Goal: Information Seeking & Learning: Learn about a topic

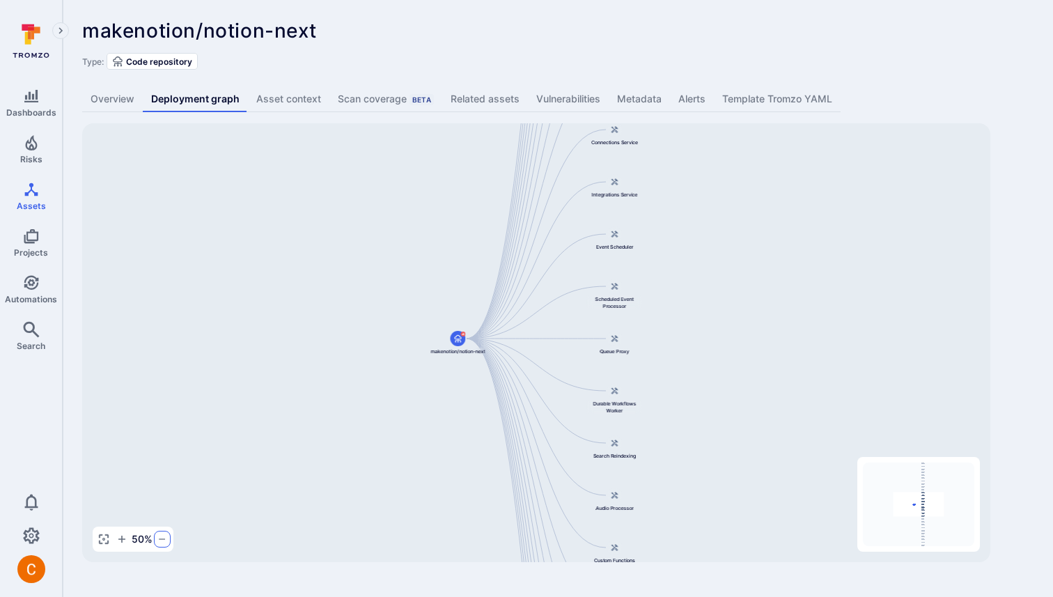
click at [157, 536] on icon "button" at bounding box center [162, 538] width 11 height 11
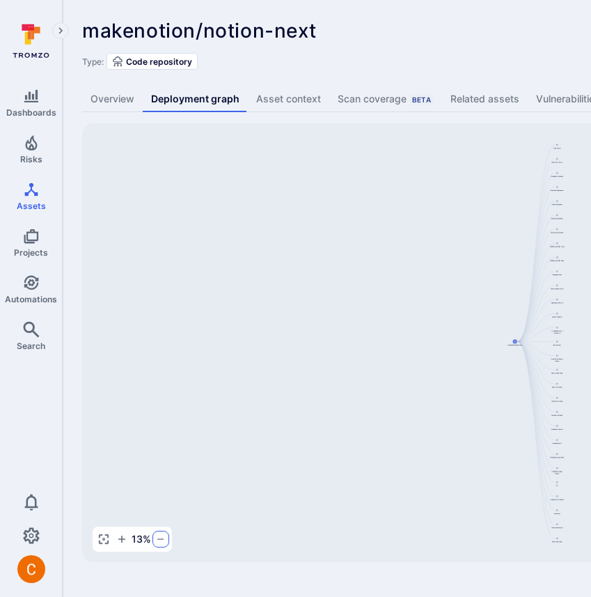
click at [163, 542] on icon "button" at bounding box center [160, 538] width 11 height 11
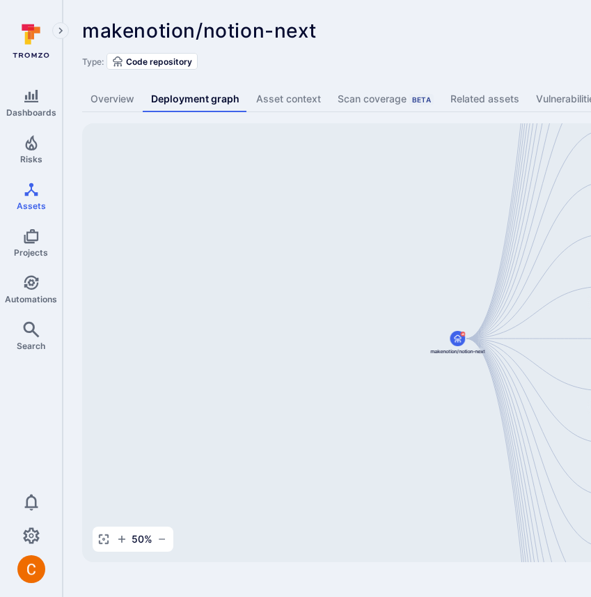
click at [153, 539] on div "50 %" at bounding box center [133, 538] width 81 height 25
click at [157, 539] on icon "button" at bounding box center [162, 538] width 11 height 11
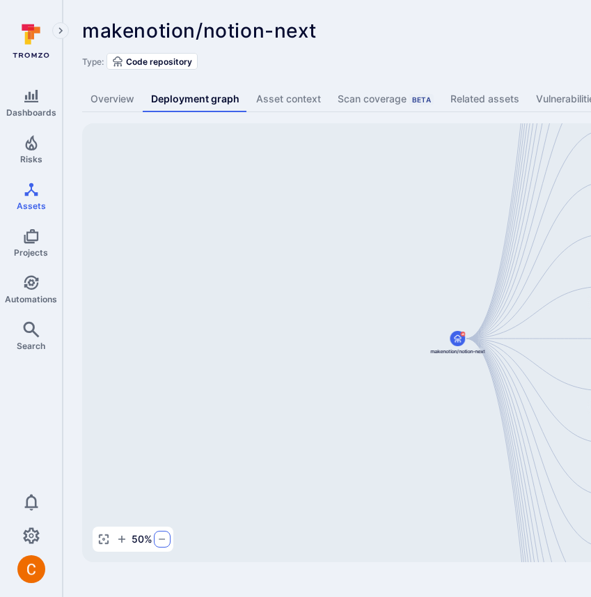
click at [157, 539] on icon "button" at bounding box center [162, 538] width 11 height 11
click at [118, 540] on icon "button" at bounding box center [121, 538] width 11 height 11
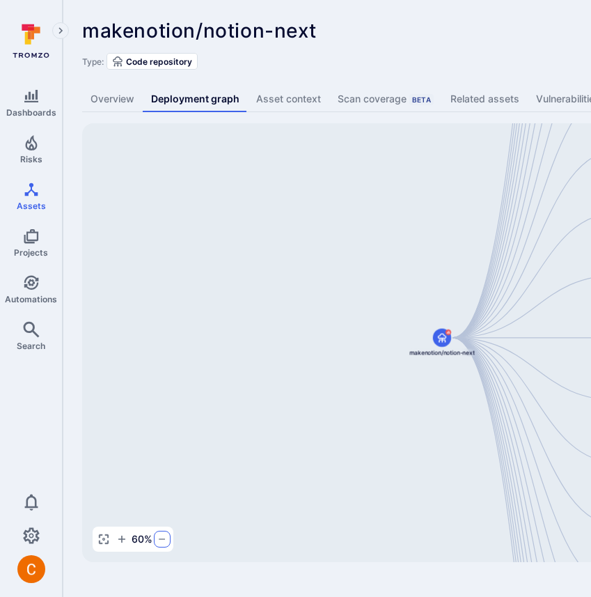
click at [165, 539] on icon "button" at bounding box center [162, 538] width 11 height 11
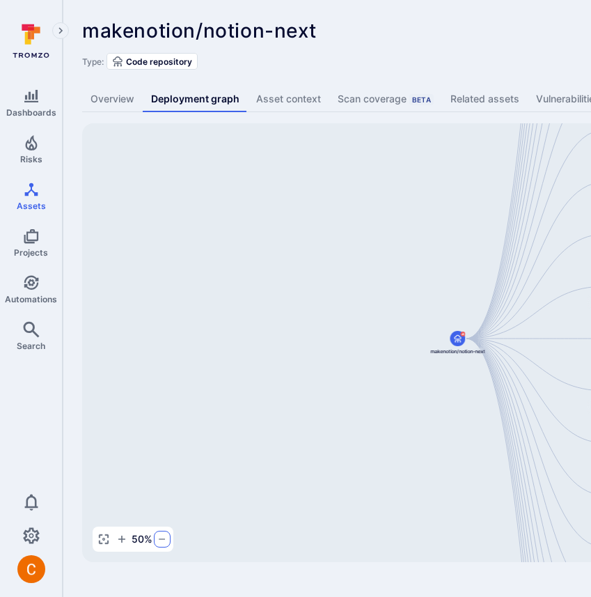
click at [165, 539] on icon "button" at bounding box center [162, 538] width 11 height 11
click at [125, 539] on icon "button" at bounding box center [121, 539] width 7 height 7
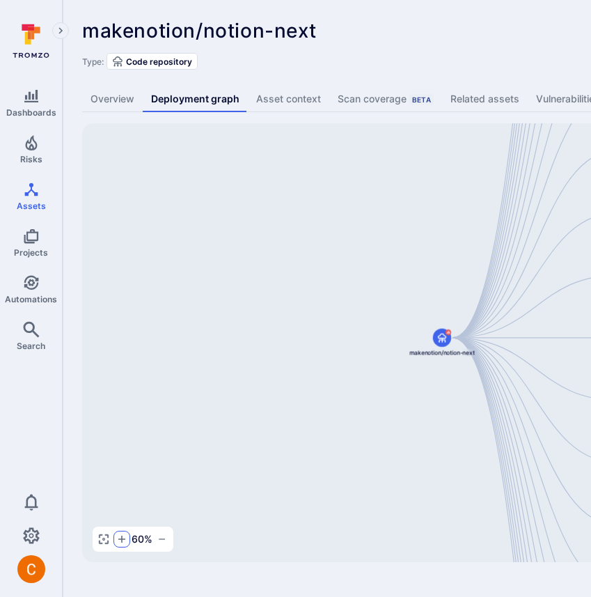
click at [125, 539] on icon "button" at bounding box center [121, 539] width 7 height 7
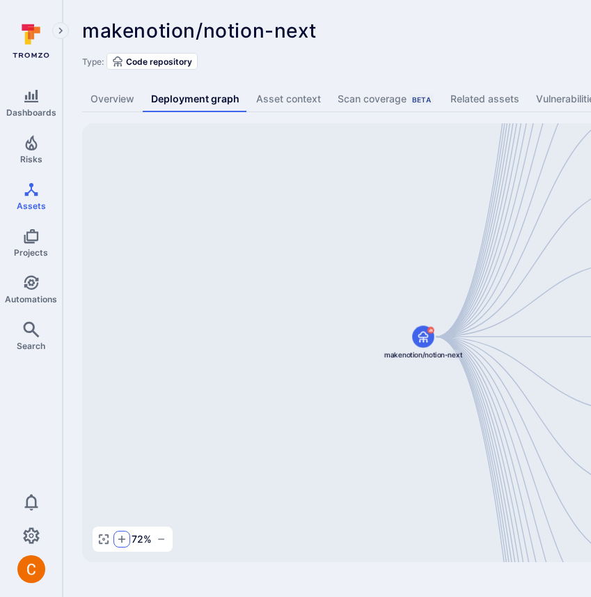
click at [125, 539] on icon "button" at bounding box center [121, 539] width 7 height 7
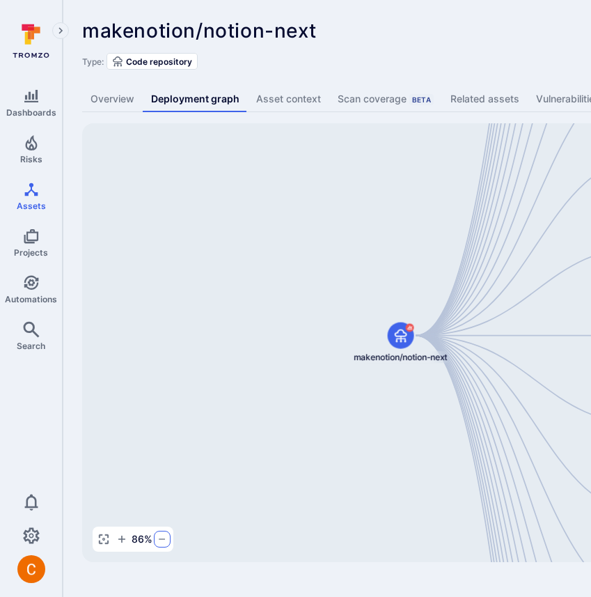
click at [158, 539] on icon "button" at bounding box center [162, 538] width 11 height 11
click at [159, 539] on icon "button" at bounding box center [162, 538] width 6 height 1
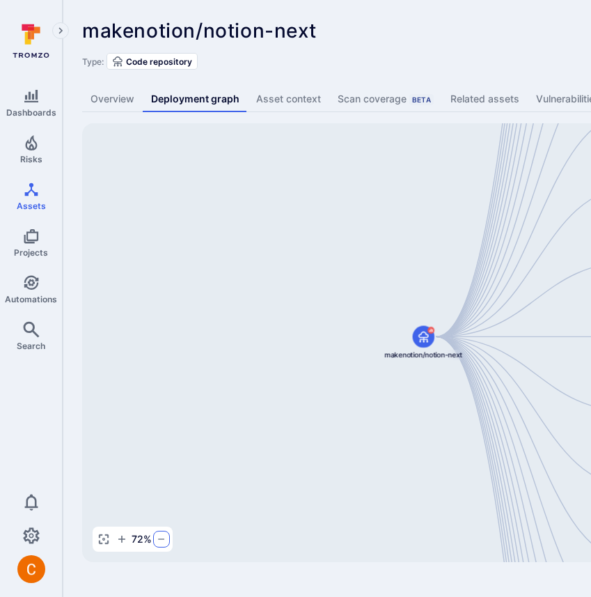
click at [158, 539] on icon "button" at bounding box center [161, 538] width 11 height 11
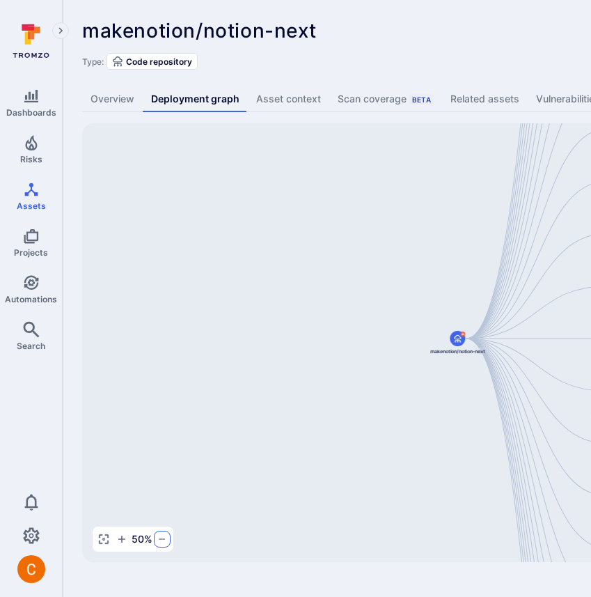
click at [158, 539] on icon "button" at bounding box center [162, 538] width 11 height 11
click at [425, 51] on div "makenotion/notion-next ... Show more Type: Code repository" at bounding box center [532, 44] width 901 height 50
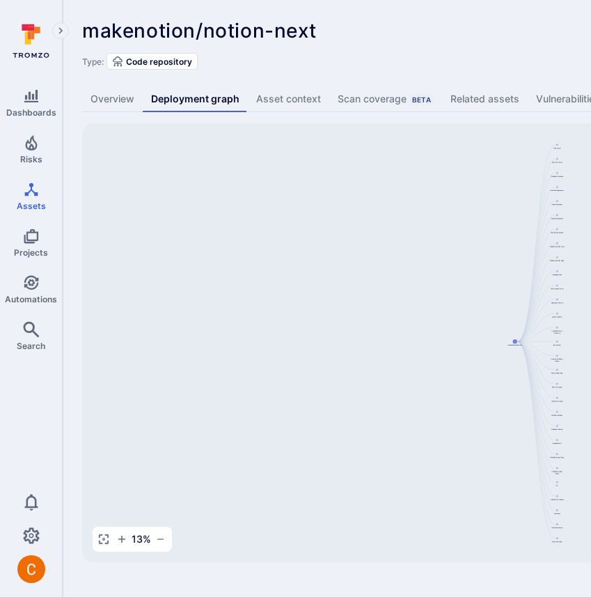
click at [138, 561] on div "Main Server makenotion/notion-next Public API Server Message Processor Front We…" at bounding box center [536, 342] width 908 height 439
click at [393, 58] on div "Type: Code repository" at bounding box center [532, 61] width 901 height 17
click at [395, 23] on div "makenotion/notion-next ... Show more" at bounding box center [433, 30] width 702 height 22
click at [108, 484] on div "Control Panel" at bounding box center [104, 499] width 22 height 106
click at [108, 442] on div "Main Server makenotion/notion-next Public API Server Message Processor Front We…" at bounding box center [536, 342] width 908 height 439
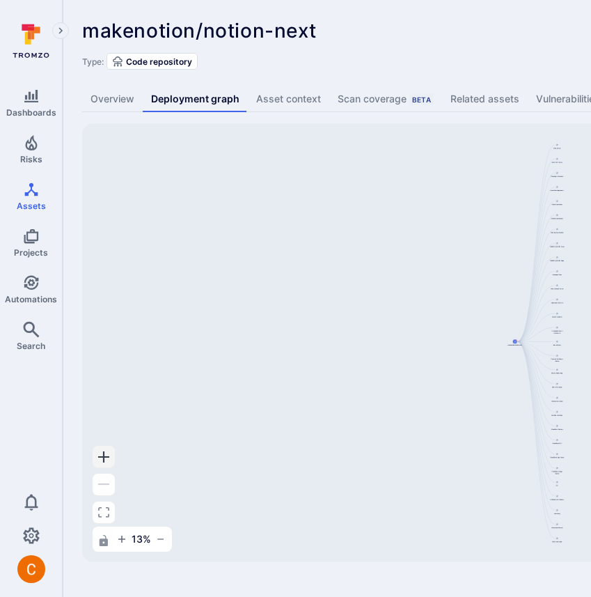
click at [108, 455] on icon "Zoom In" at bounding box center [103, 456] width 11 height 11
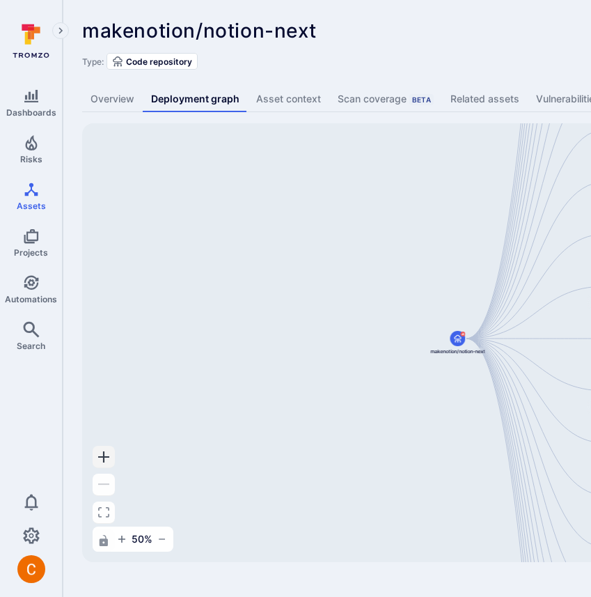
click at [104, 452] on icon "Zoom In" at bounding box center [103, 456] width 11 height 11
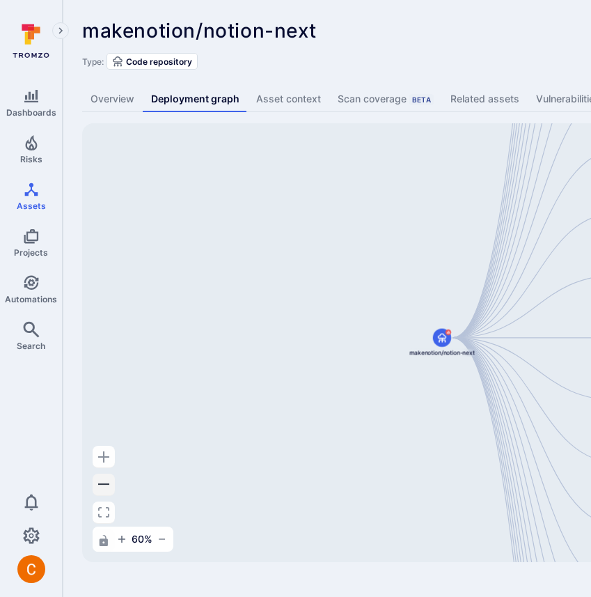
click at [109, 484] on button "Zoom Out" at bounding box center [104, 485] width 22 height 22
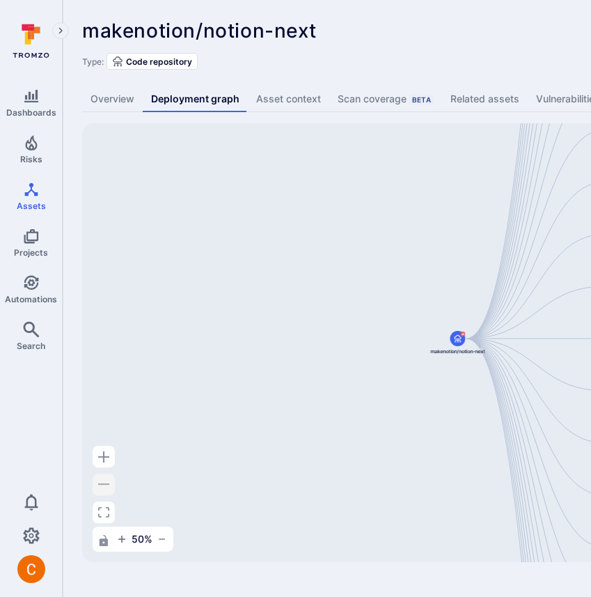
click at [109, 484] on div "Control Panel" at bounding box center [104, 499] width 22 height 106
click at [103, 481] on div "Control Panel" at bounding box center [104, 499] width 22 height 106
click at [104, 490] on div "Control Panel" at bounding box center [104, 499] width 22 height 106
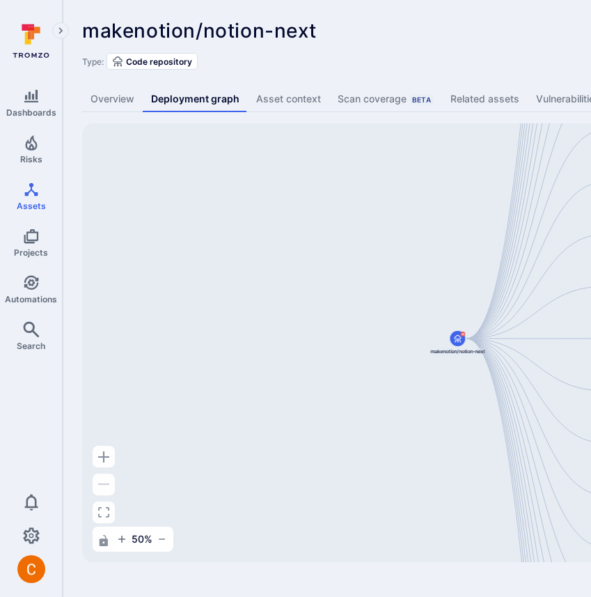
click at [104, 490] on div "Control Panel" at bounding box center [104, 499] width 22 height 106
click at [104, 488] on div "Control Panel" at bounding box center [104, 499] width 22 height 106
click at [531, 38] on div "makenotion/notion-next ... Show more" at bounding box center [433, 30] width 702 height 22
click at [368, 42] on div "makenotion/notion-next ... Show more Type: Code repository" at bounding box center [532, 44] width 901 height 50
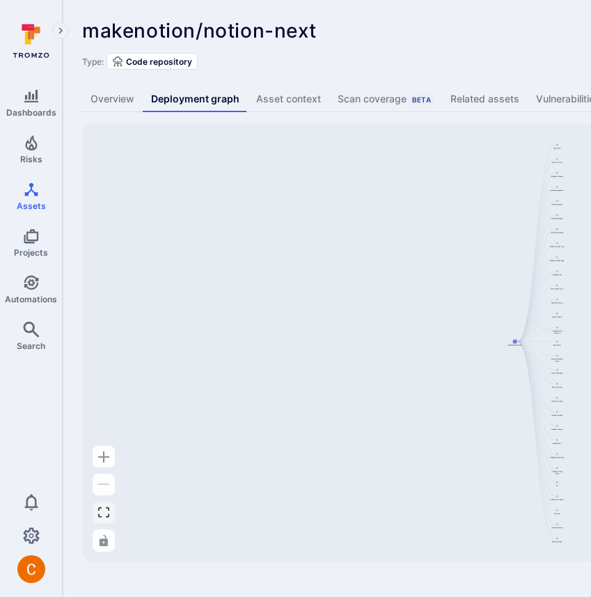
click at [104, 503] on button "Fit View" at bounding box center [104, 512] width 22 height 22
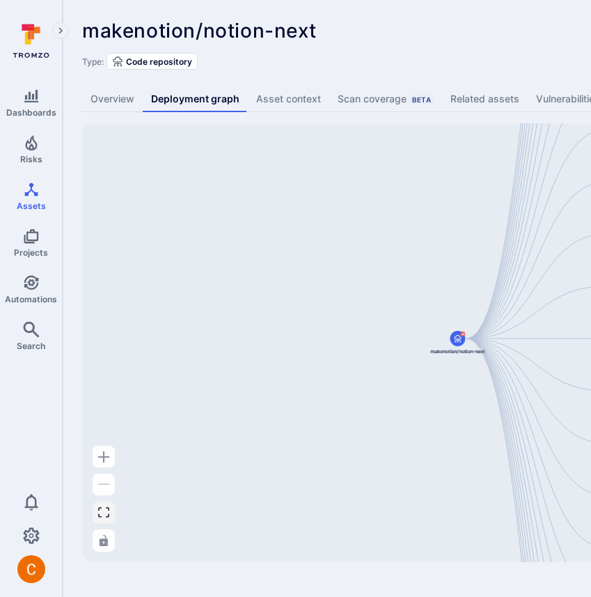
click at [104, 504] on button "Fit View" at bounding box center [104, 512] width 22 height 22
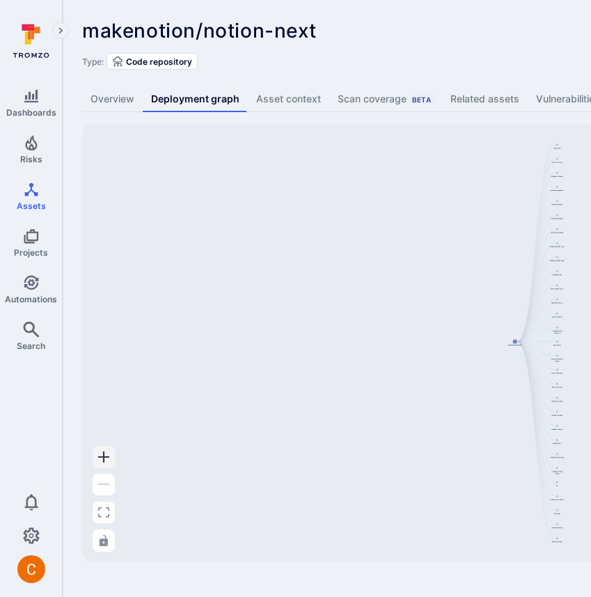
click at [104, 458] on icon "Zoom In" at bounding box center [103, 456] width 11 height 11
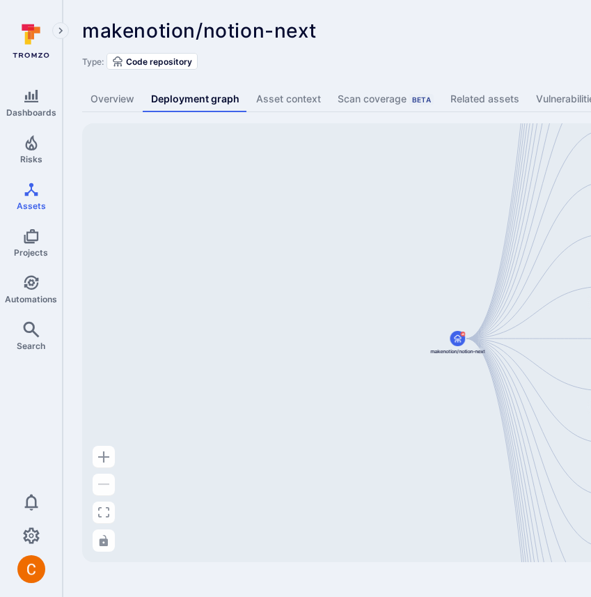
click at [101, 479] on div "Control Panel" at bounding box center [104, 499] width 22 height 106
click at [101, 485] on div "Control Panel" at bounding box center [104, 499] width 22 height 106
click at [101, 468] on div "Control Panel" at bounding box center [104, 499] width 22 height 106
click at [101, 463] on button "Zoom In" at bounding box center [104, 457] width 22 height 22
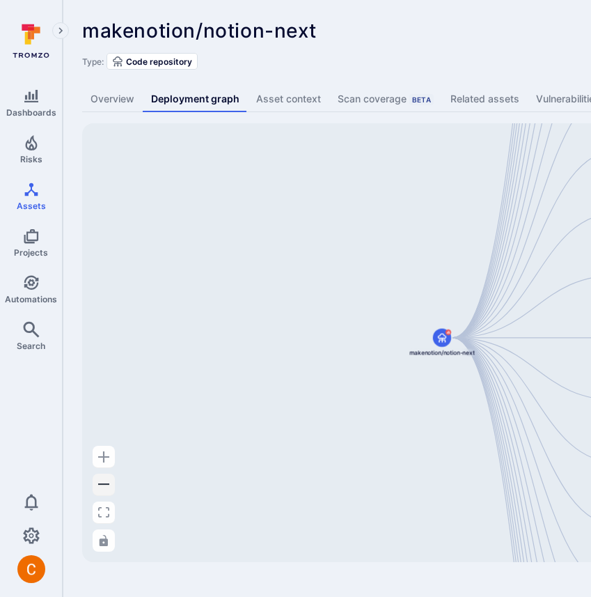
click at [99, 485] on button "Zoom Out" at bounding box center [104, 485] width 22 height 22
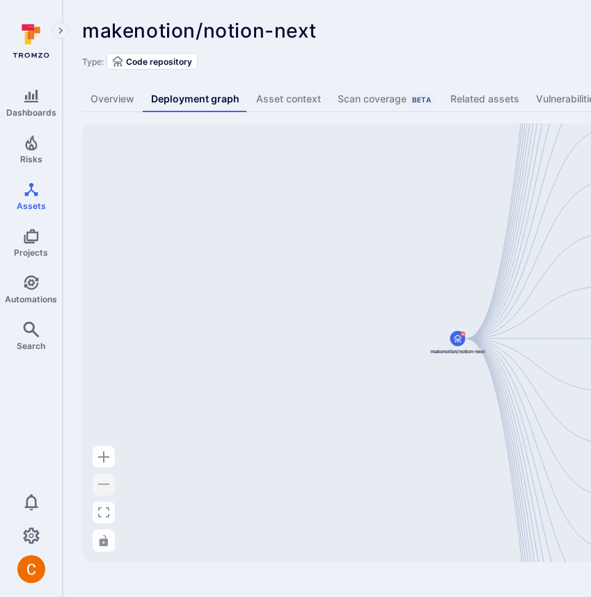
click at [99, 485] on div "Control Panel" at bounding box center [104, 499] width 22 height 106
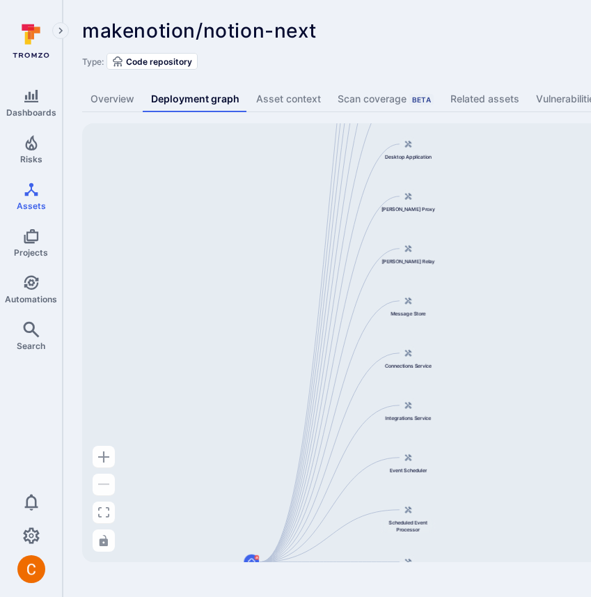
drag, startPoint x: 469, startPoint y: 268, endPoint x: 104, endPoint y: 272, distance: 365.6
click at [104, 272] on div "Main Server makenotion/notion-next Public API Server Message Processor Front We…" at bounding box center [536, 342] width 908 height 439
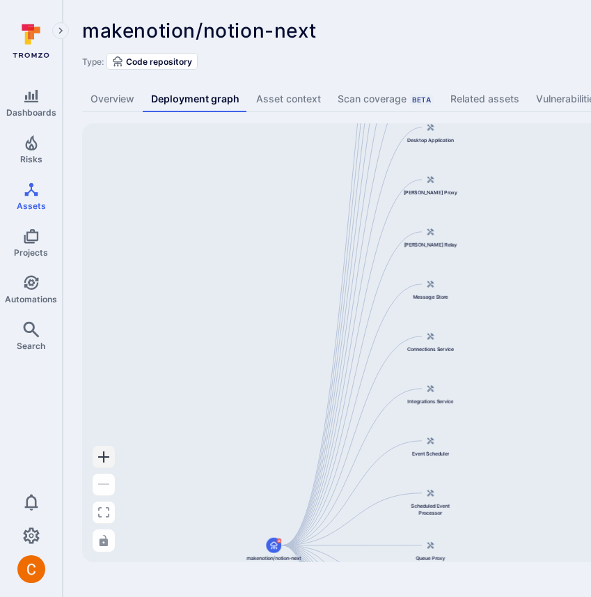
click at [100, 464] on button "Zoom In" at bounding box center [104, 457] width 22 height 22
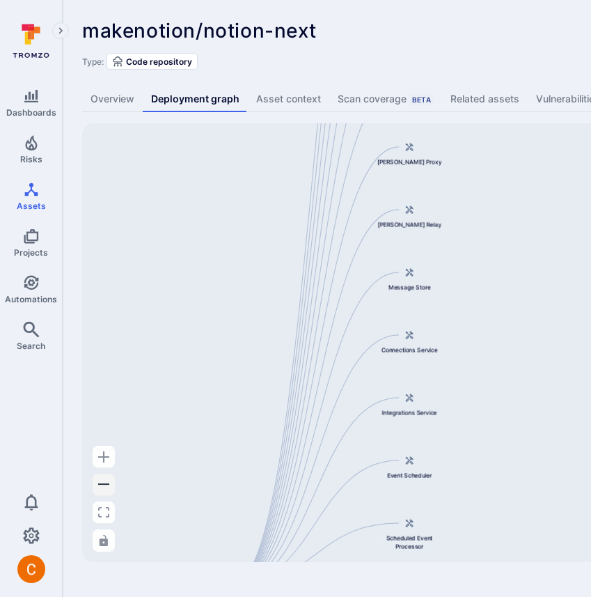
click at [99, 483] on icon "Zoom Out" at bounding box center [103, 483] width 11 height 1
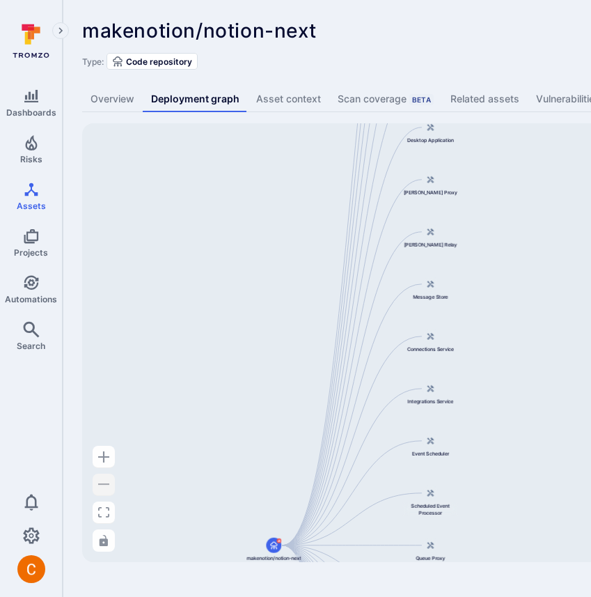
click at [99, 483] on div "Control Panel" at bounding box center [104, 499] width 22 height 106
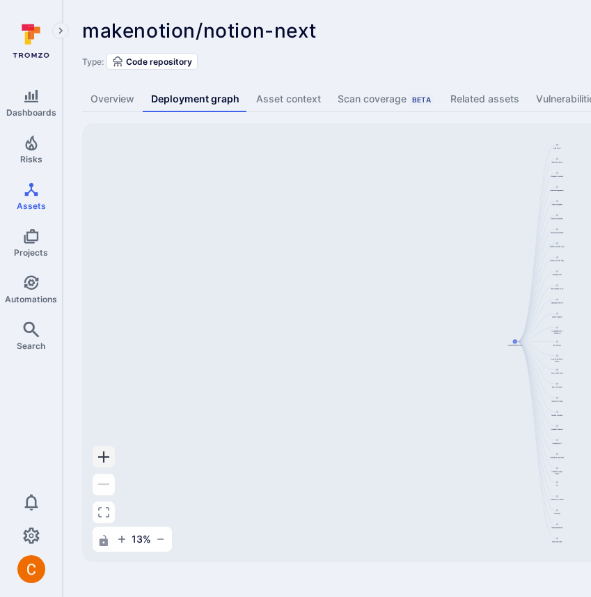
click at [99, 457] on icon "Zoom In" at bounding box center [103, 456] width 11 height 11
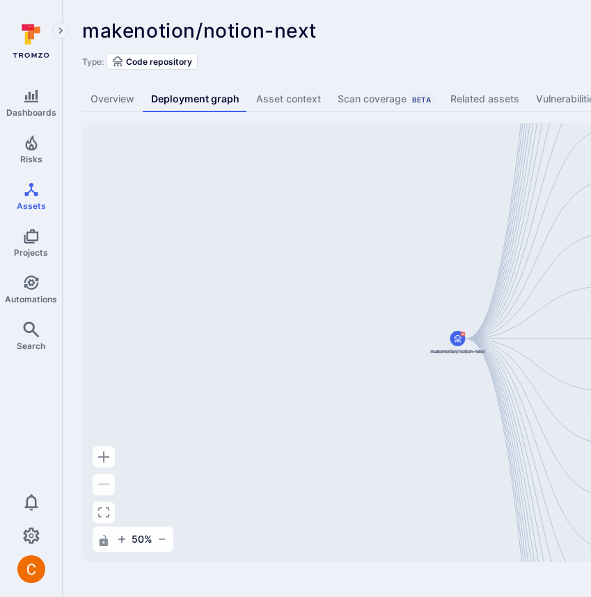
click at [102, 489] on div "Control Panel" at bounding box center [104, 499] width 22 height 106
click at [157, 552] on div "Main Server makenotion/notion-next Public API Server Message Processor Front We…" at bounding box center [536, 342] width 908 height 439
click at [159, 545] on button "button" at bounding box center [162, 539] width 17 height 17
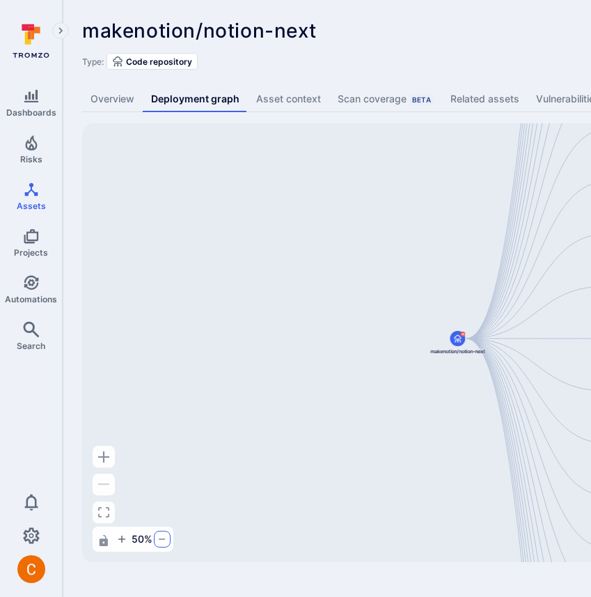
click at [159, 545] on button "button" at bounding box center [162, 539] width 17 height 17
click at [163, 538] on icon "button" at bounding box center [162, 538] width 6 height 1
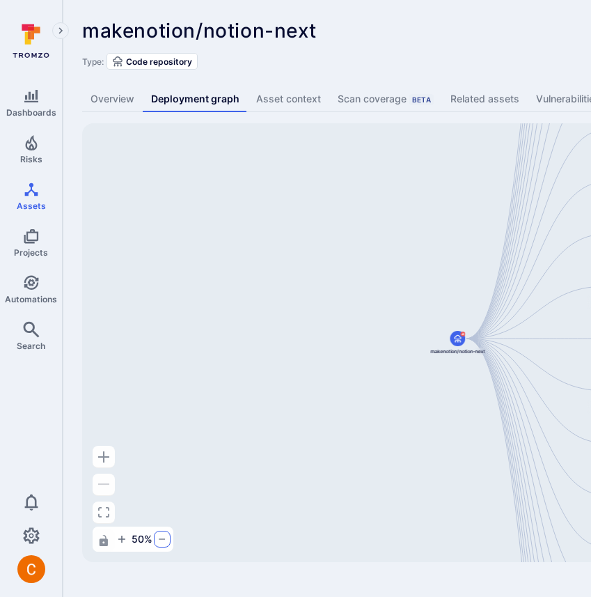
click at [163, 538] on icon "button" at bounding box center [162, 538] width 6 height 1
click at [407, 33] on div "makenotion/notion-next ... Show more" at bounding box center [433, 30] width 702 height 22
